Goal: Task Accomplishment & Management: Use online tool/utility

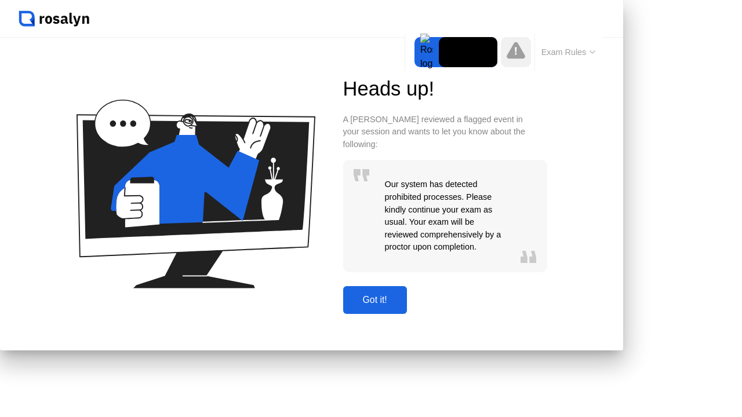
click at [407, 312] on button "Got it!" at bounding box center [375, 300] width 64 height 28
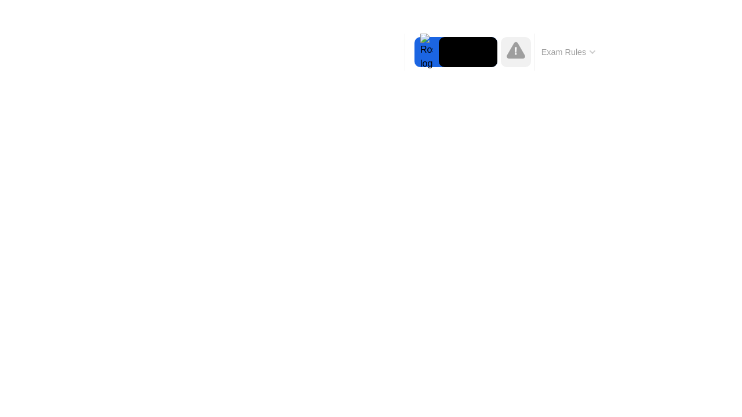
click at [507, 59] on icon at bounding box center [516, 50] width 19 height 17
click at [538, 57] on button "Exam Rules" at bounding box center [568, 52] width 61 height 10
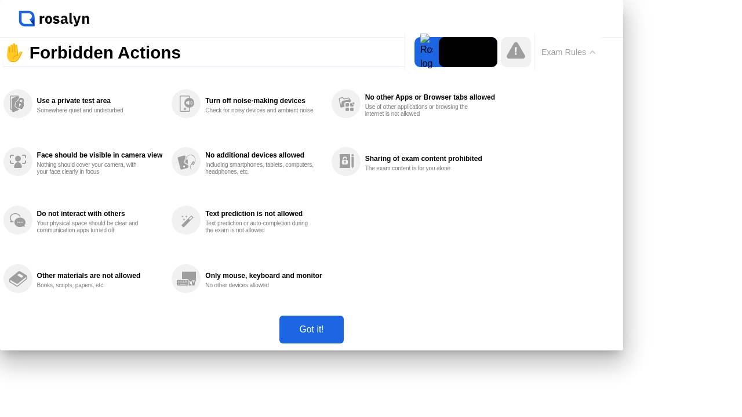
click at [340, 335] on div "Got it!" at bounding box center [311, 330] width 57 height 10
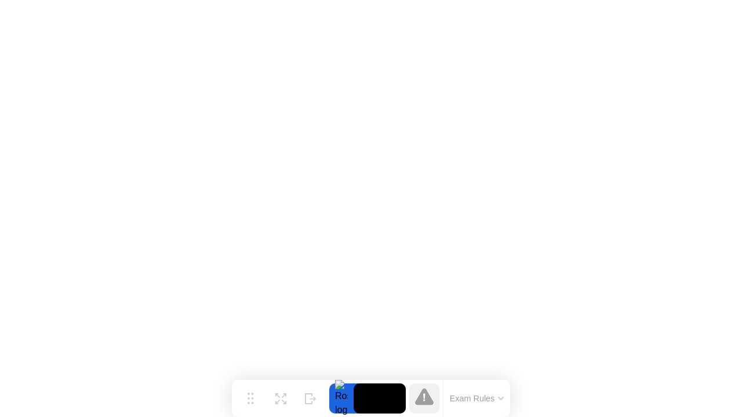
click at [420, 401] on icon at bounding box center [424, 396] width 19 height 17
click at [344, 398] on div at bounding box center [341, 399] width 24 height 30
click at [378, 395] on video at bounding box center [380, 399] width 52 height 30
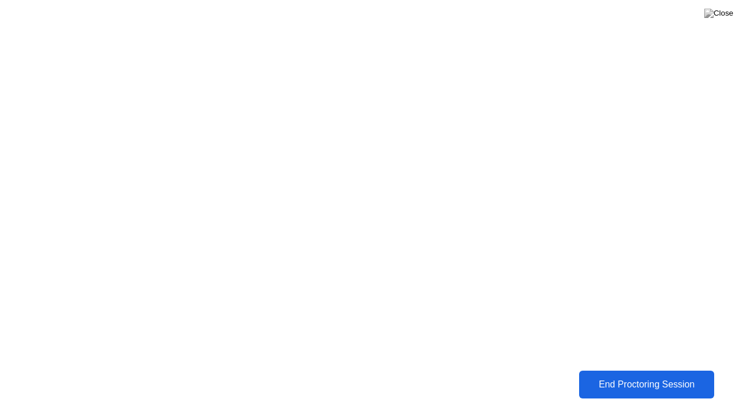
click at [625, 392] on button "End Proctoring Session" at bounding box center [646, 385] width 136 height 28
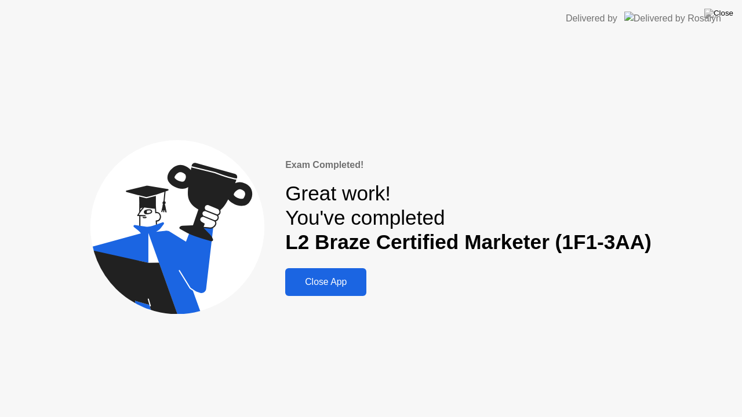
click at [348, 281] on div "Close App" at bounding box center [326, 282] width 74 height 10
